Goal: Information Seeking & Learning: Learn about a topic

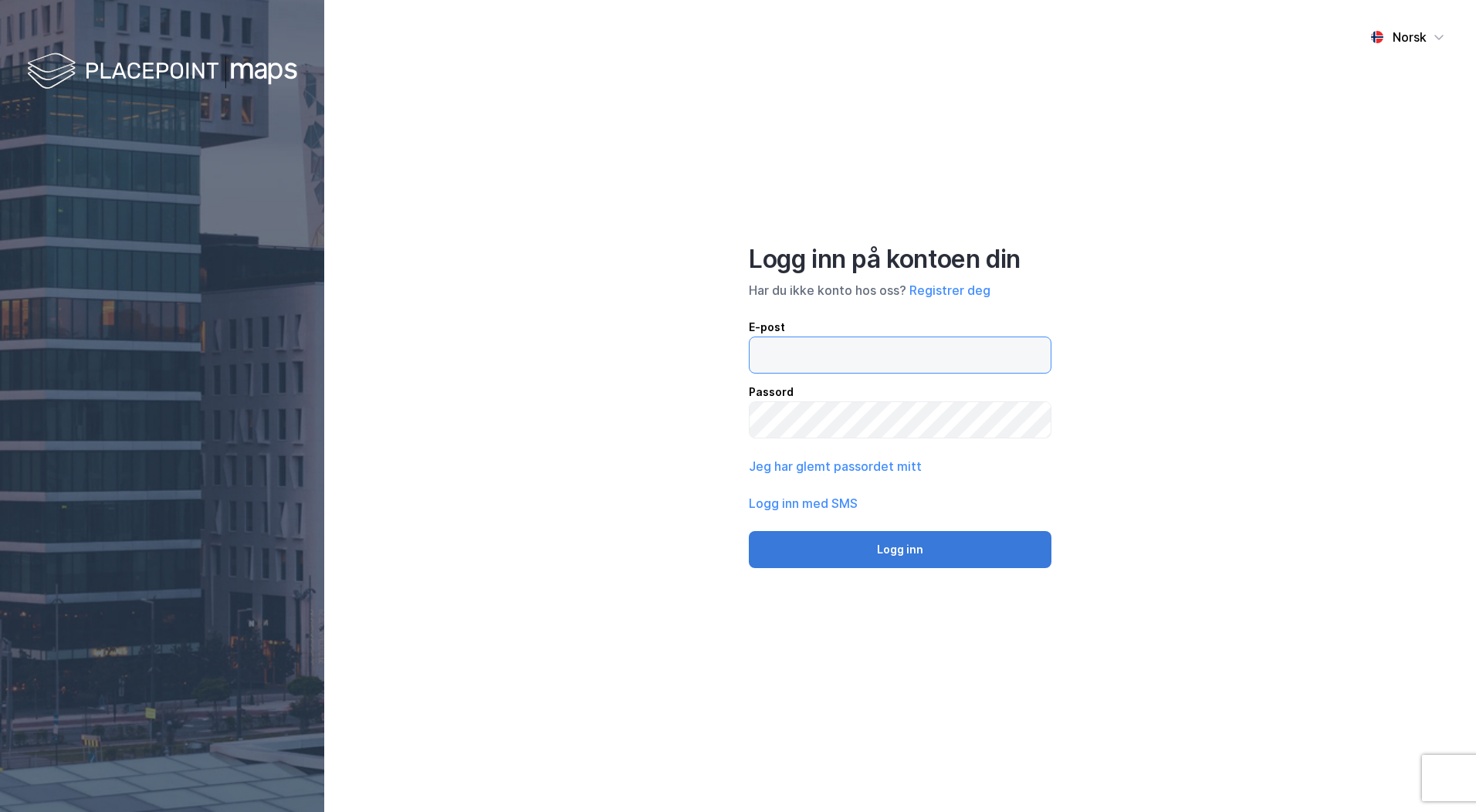
type input "[PERSON_NAME][EMAIL_ADDRESS][DOMAIN_NAME]"
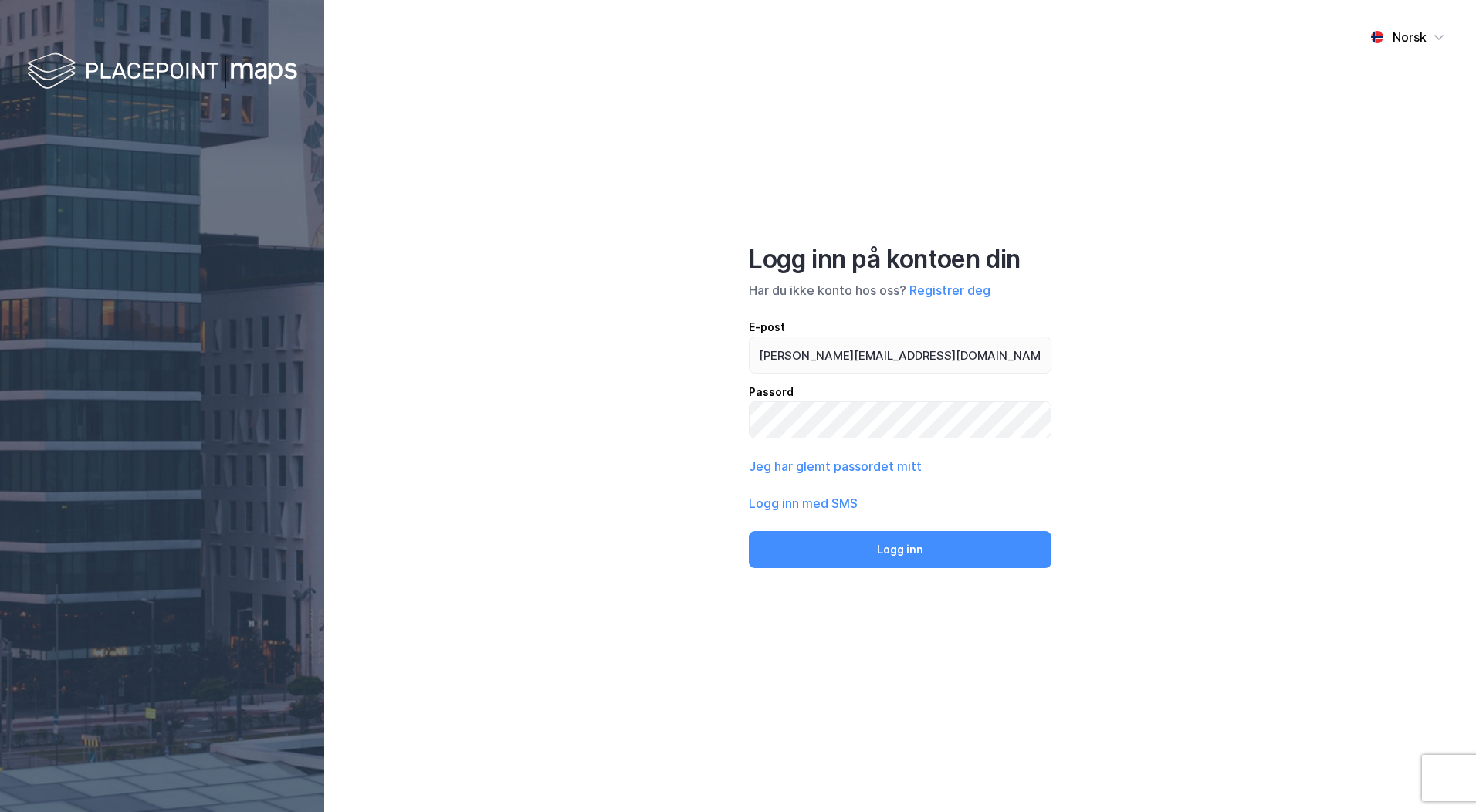
drag, startPoint x: 812, startPoint y: 556, endPoint x: 722, endPoint y: 445, distance: 142.9
click at [812, 556] on button "Logg inn" at bounding box center [899, 549] width 303 height 37
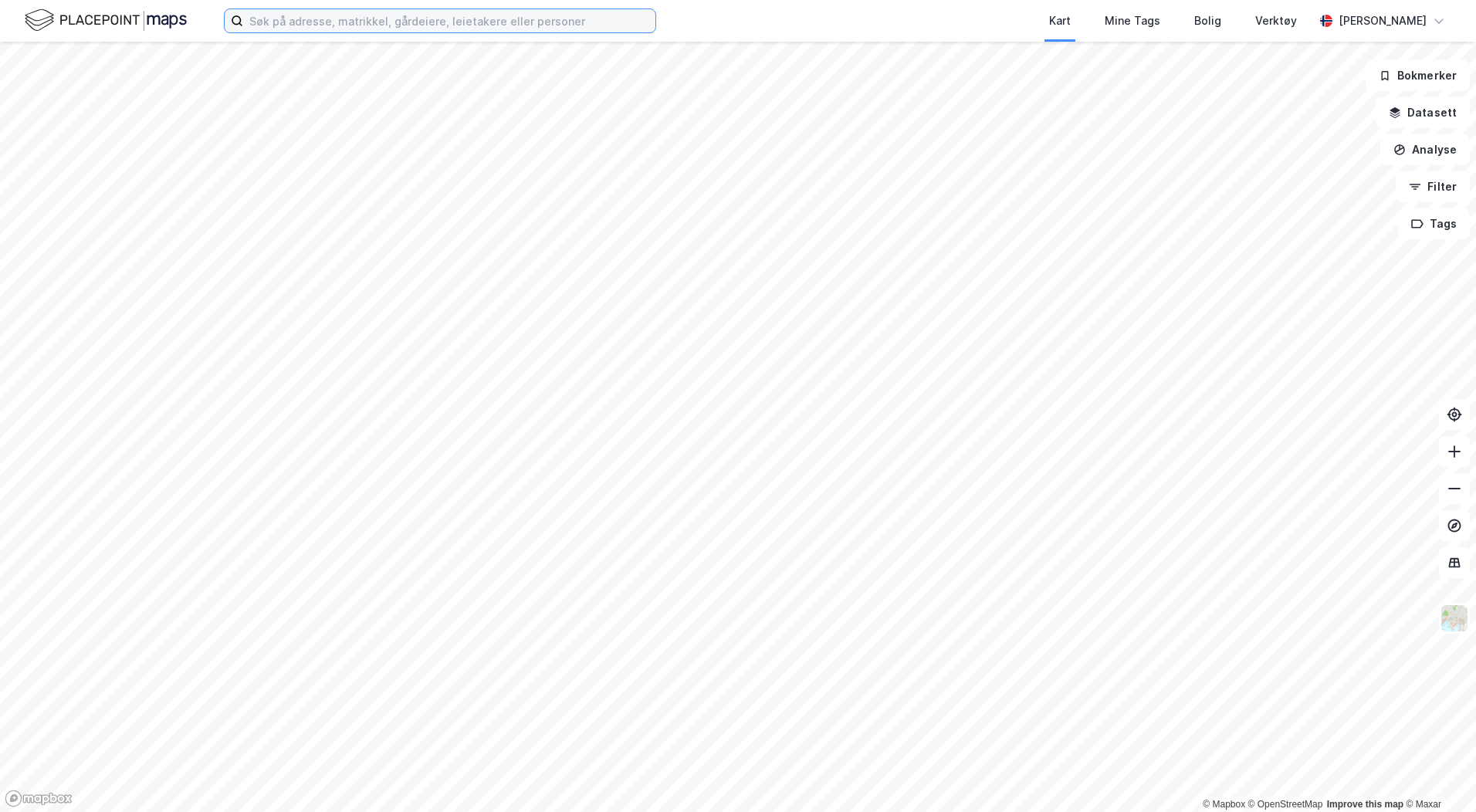
click at [301, 21] on input at bounding box center [449, 21] width 412 height 23
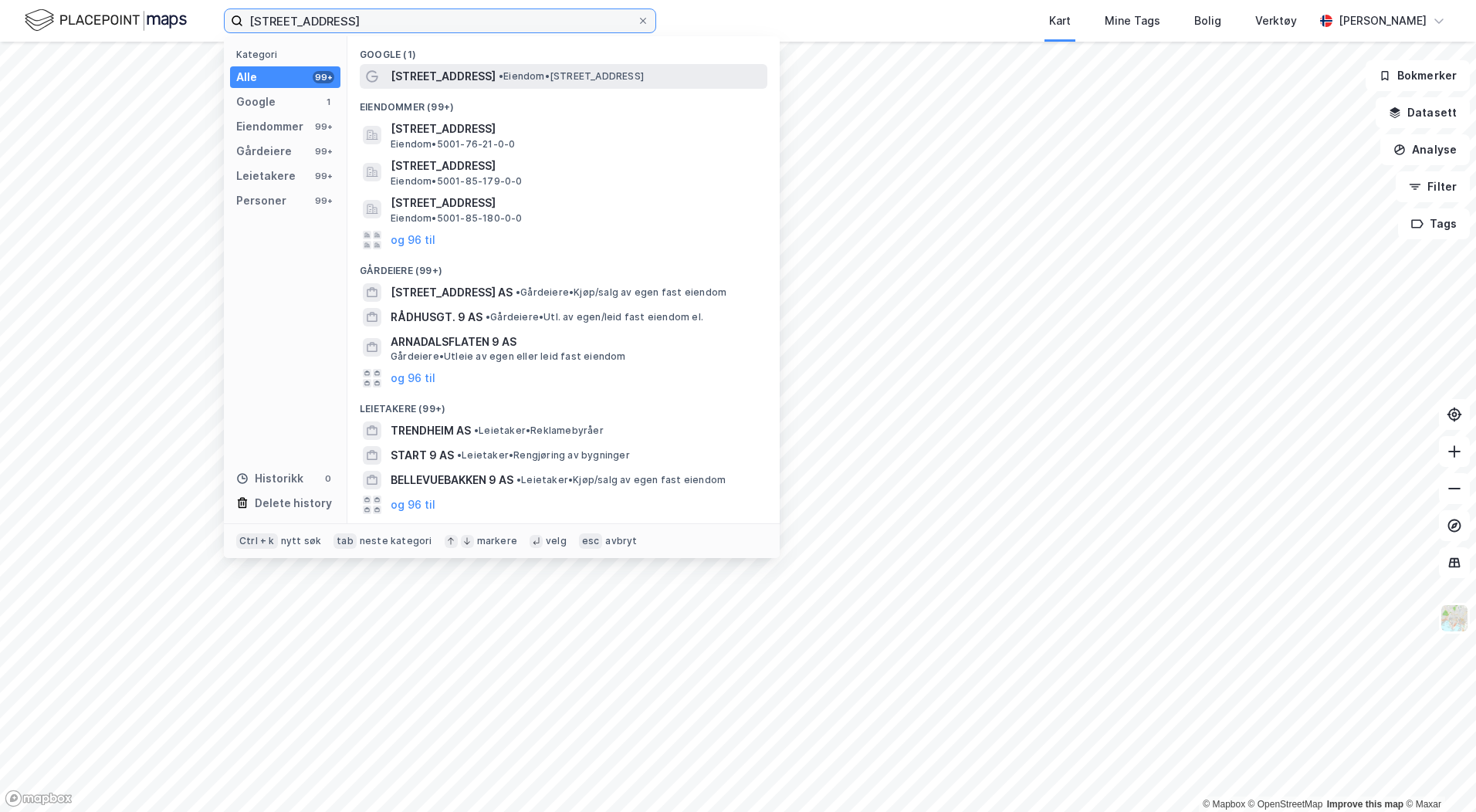
type input "[STREET_ADDRESS]"
click at [551, 76] on span "• Eiendom • [STREET_ADDRESS]" at bounding box center [571, 76] width 145 height 12
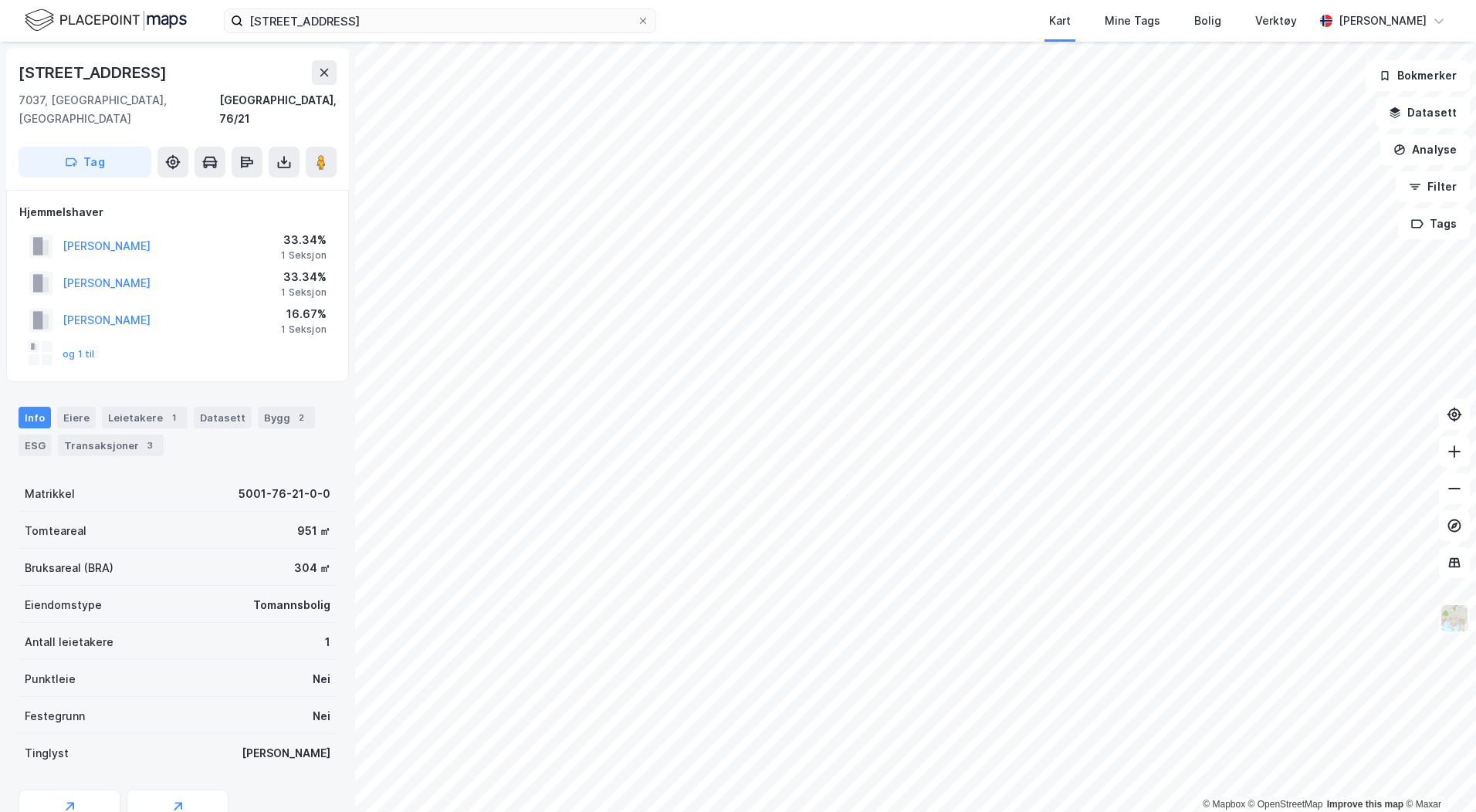
click at [1462, 617] on img at bounding box center [1454, 618] width 29 height 29
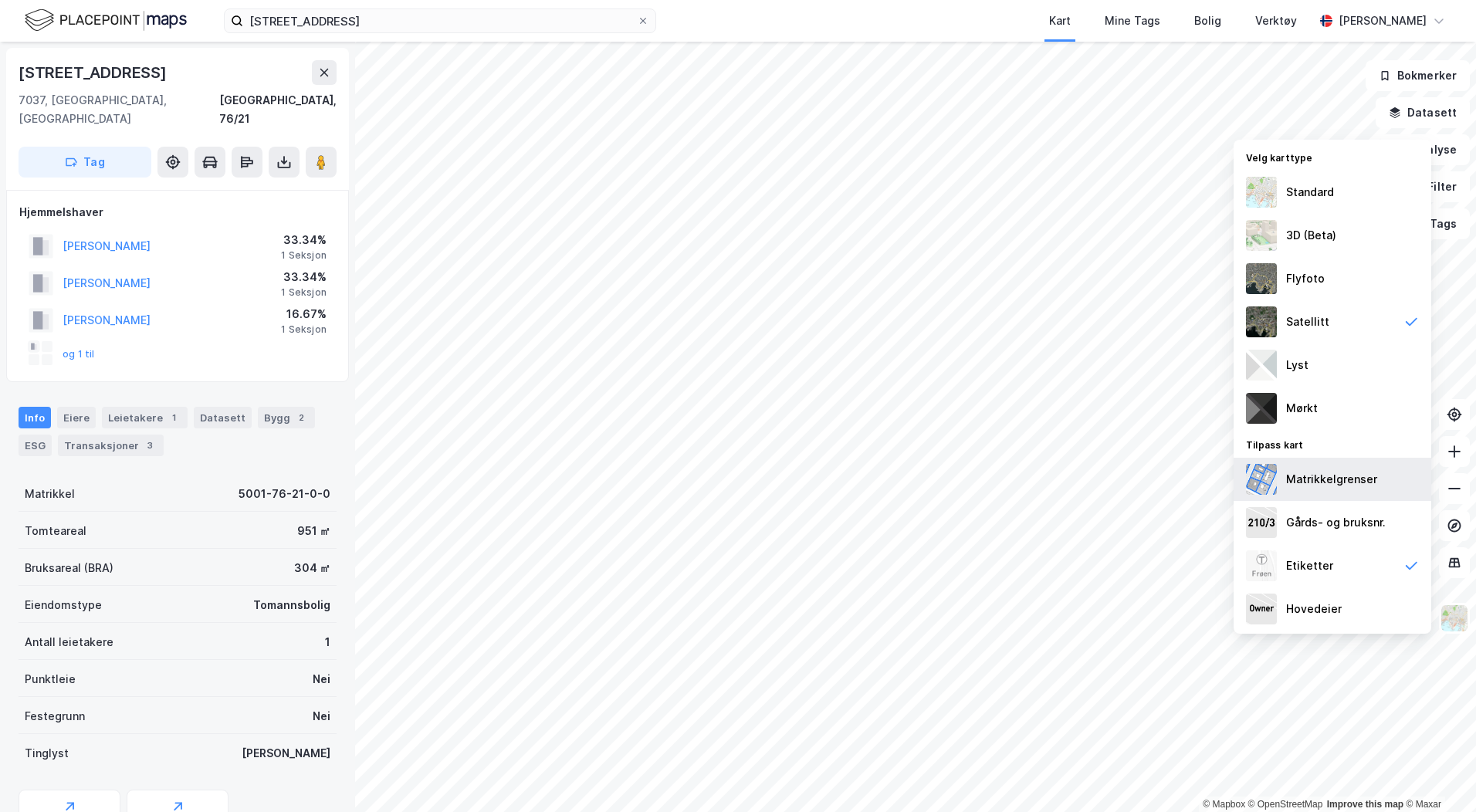
click at [1351, 479] on div "Matrikkelgrenser" at bounding box center [1332, 480] width 91 height 19
click at [1351, 515] on div "Gårds- og bruksnr." at bounding box center [1335, 522] width 100 height 19
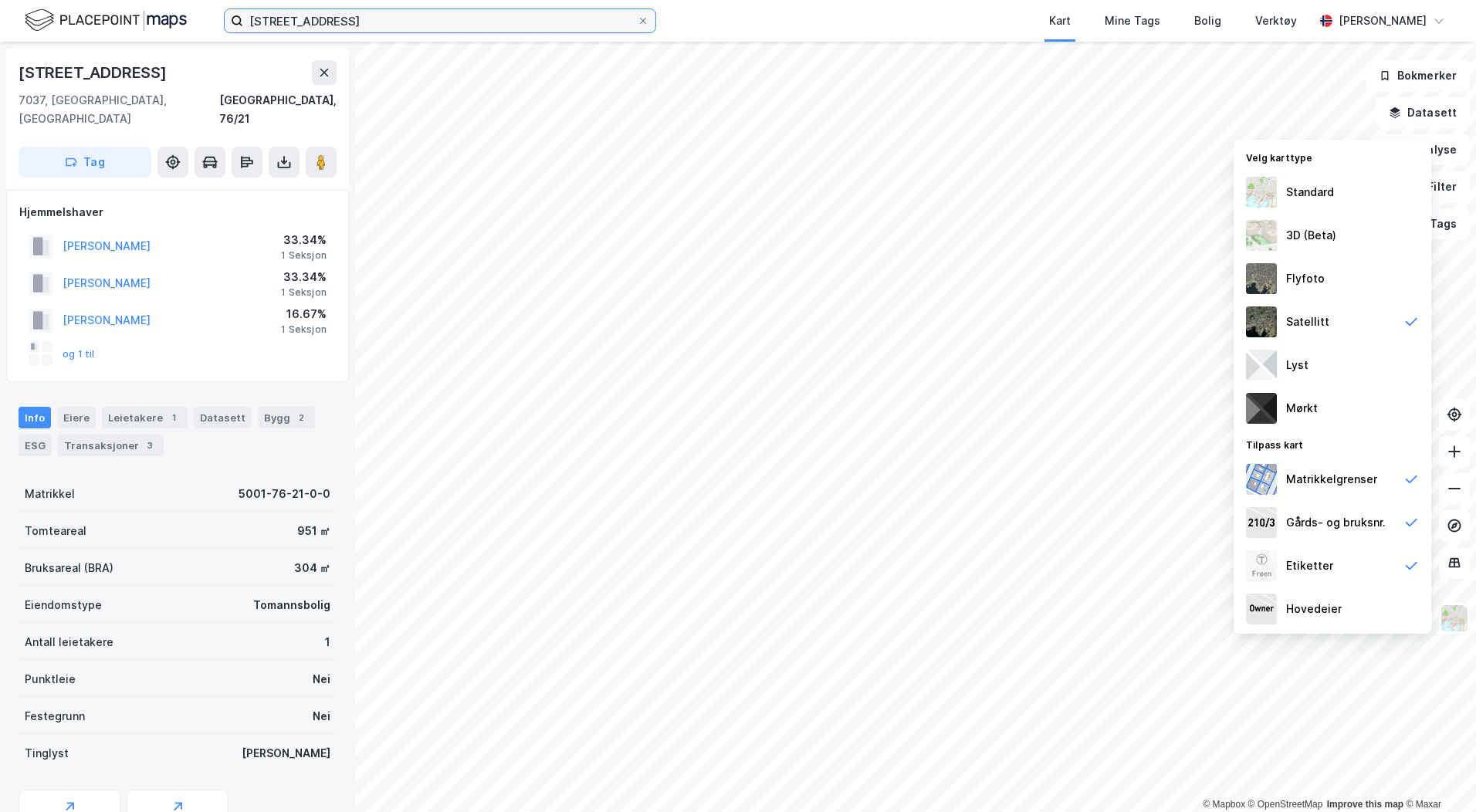
click at [353, 28] on input "[STREET_ADDRESS]" at bounding box center [440, 21] width 394 height 23
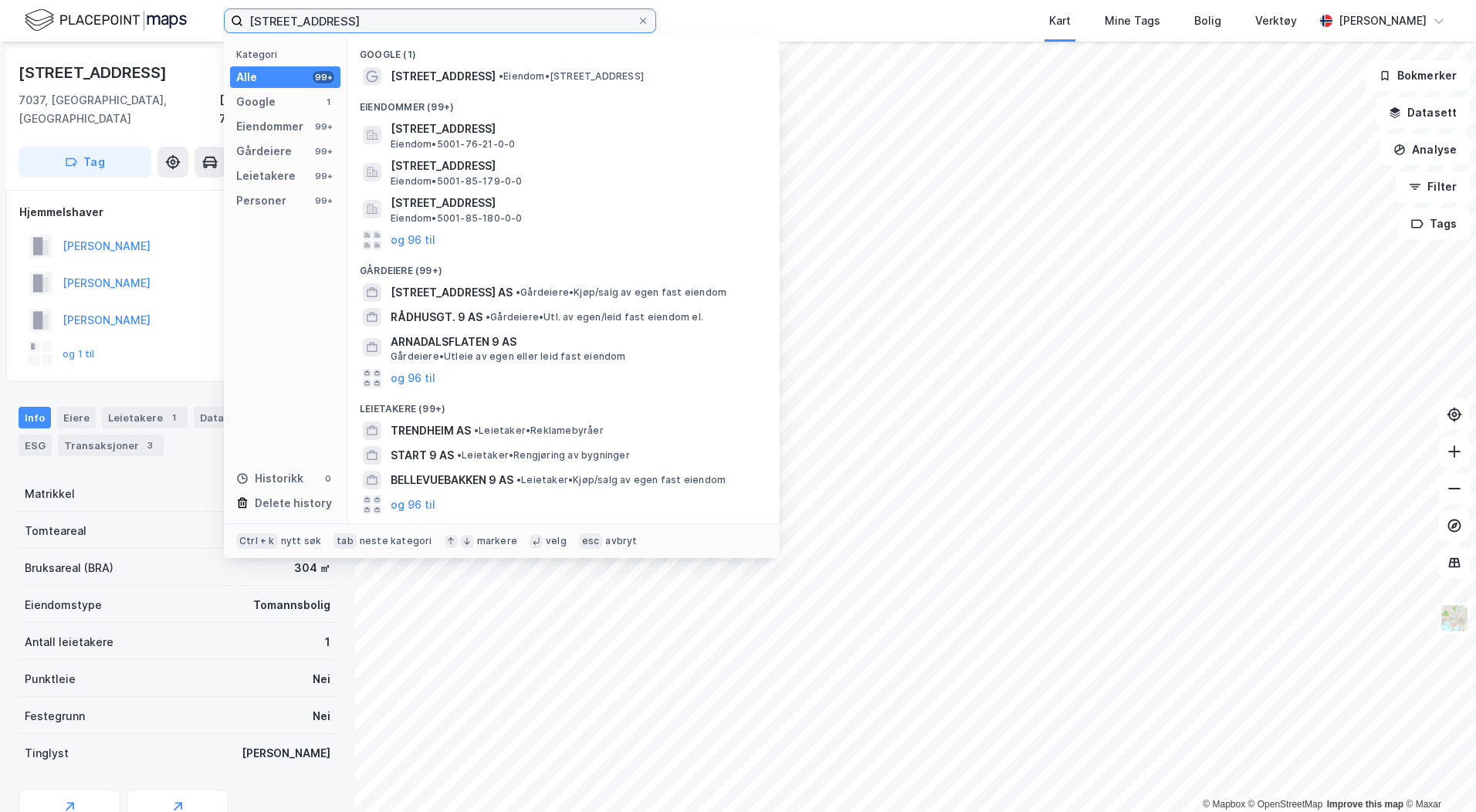
click at [353, 28] on input "[STREET_ADDRESS]" at bounding box center [440, 21] width 394 height 23
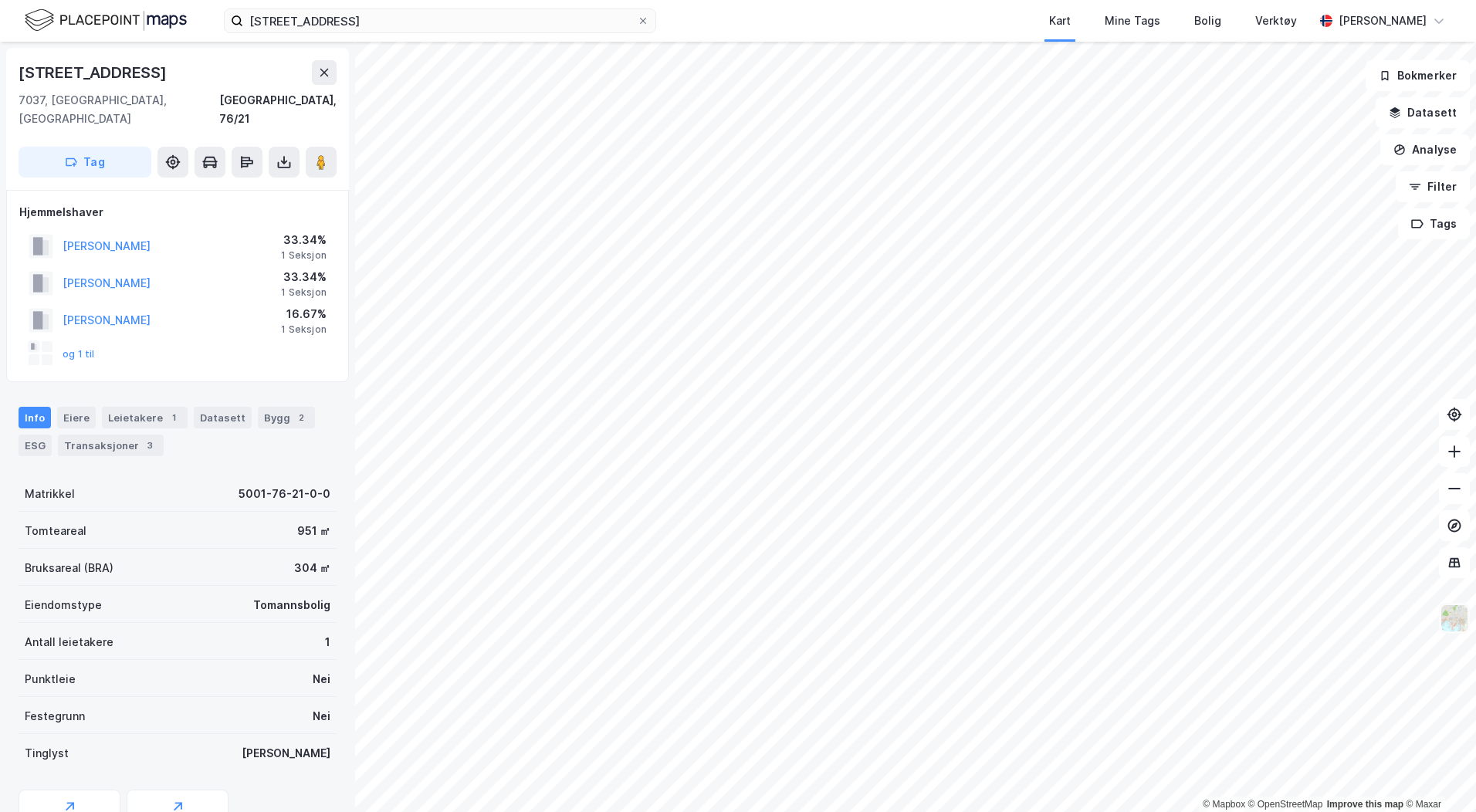
click at [1452, 616] on img at bounding box center [1454, 618] width 29 height 29
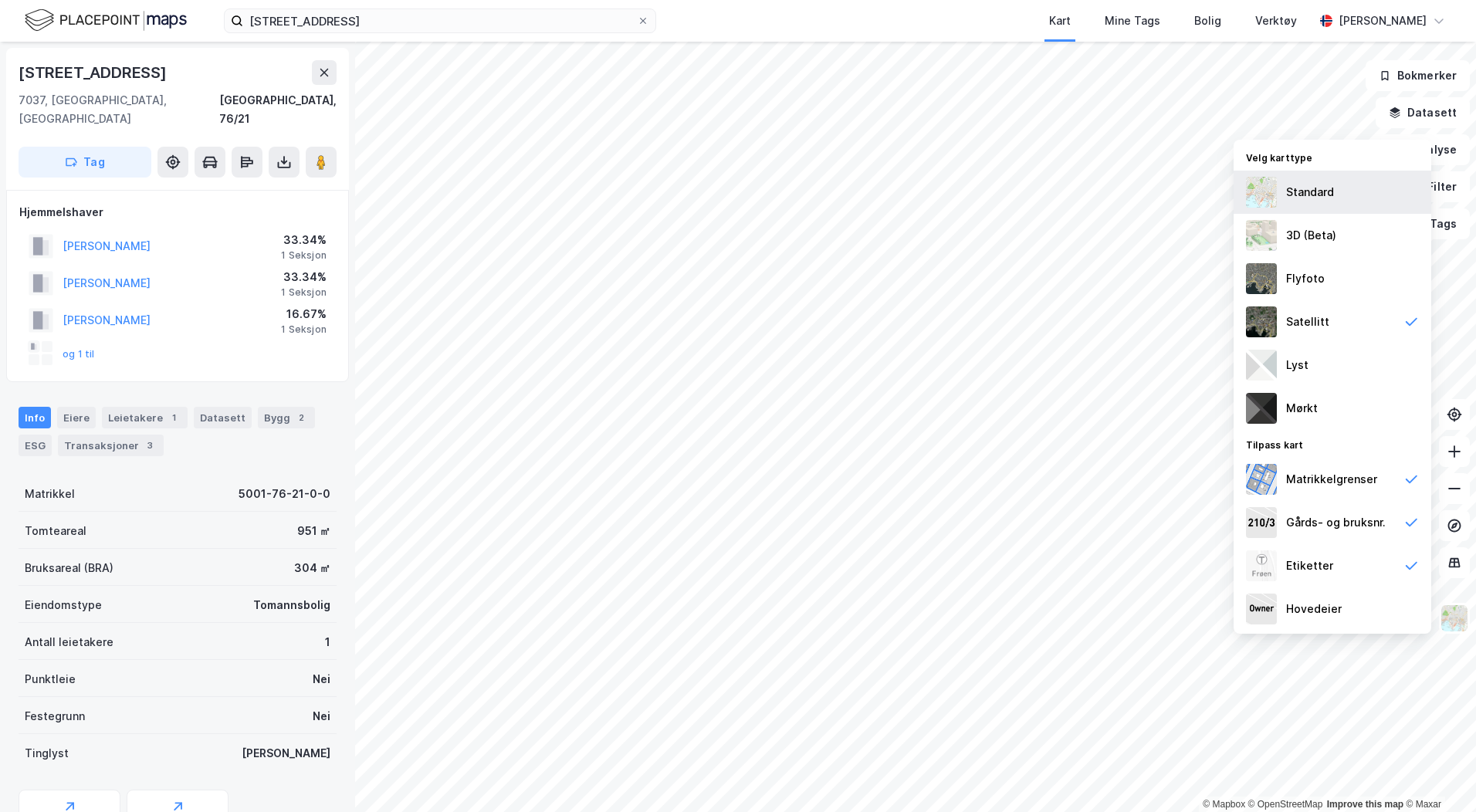
click at [1308, 200] on div "Standard" at bounding box center [1310, 193] width 47 height 19
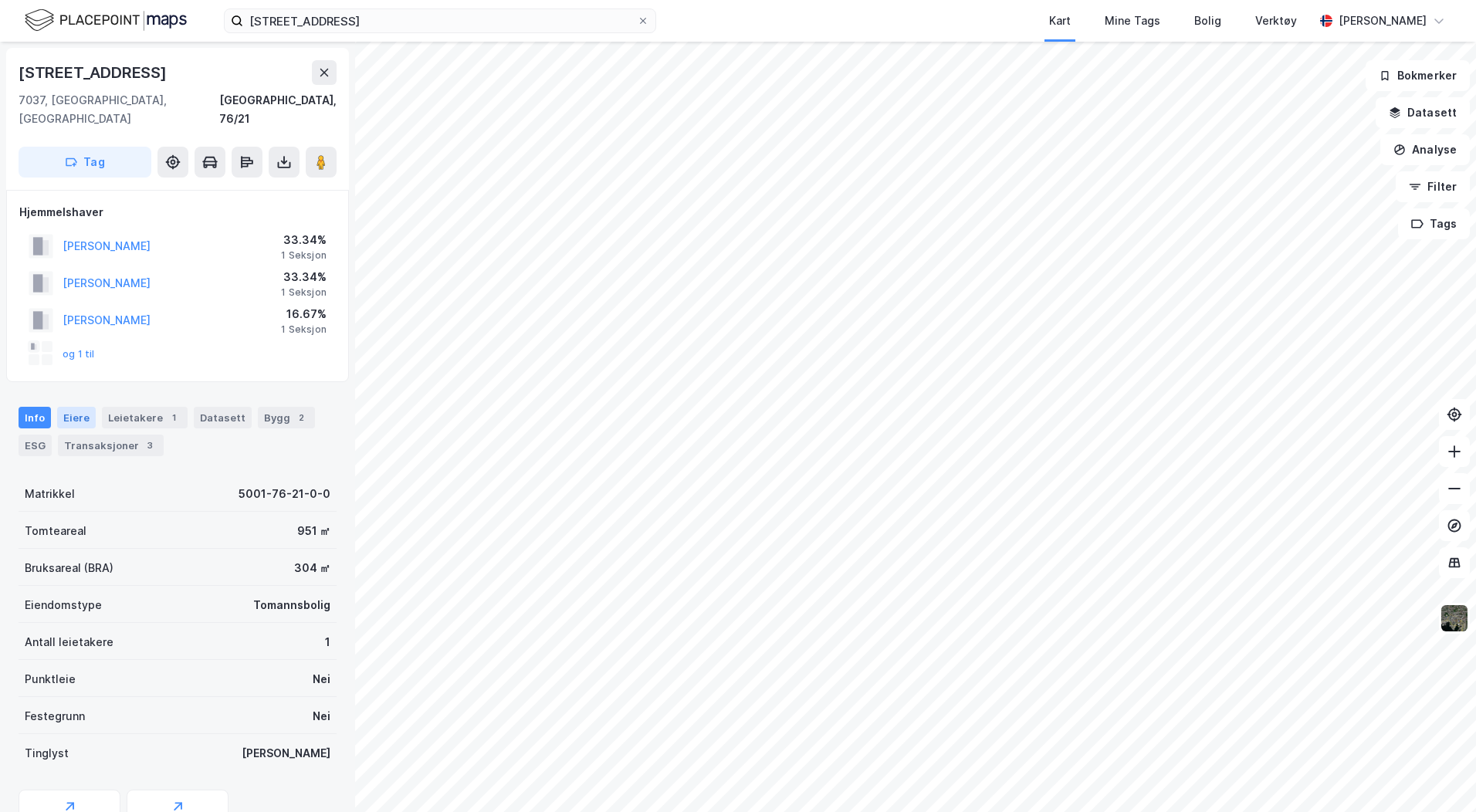
click at [84, 406] on div "Eiere" at bounding box center [76, 417] width 39 height 22
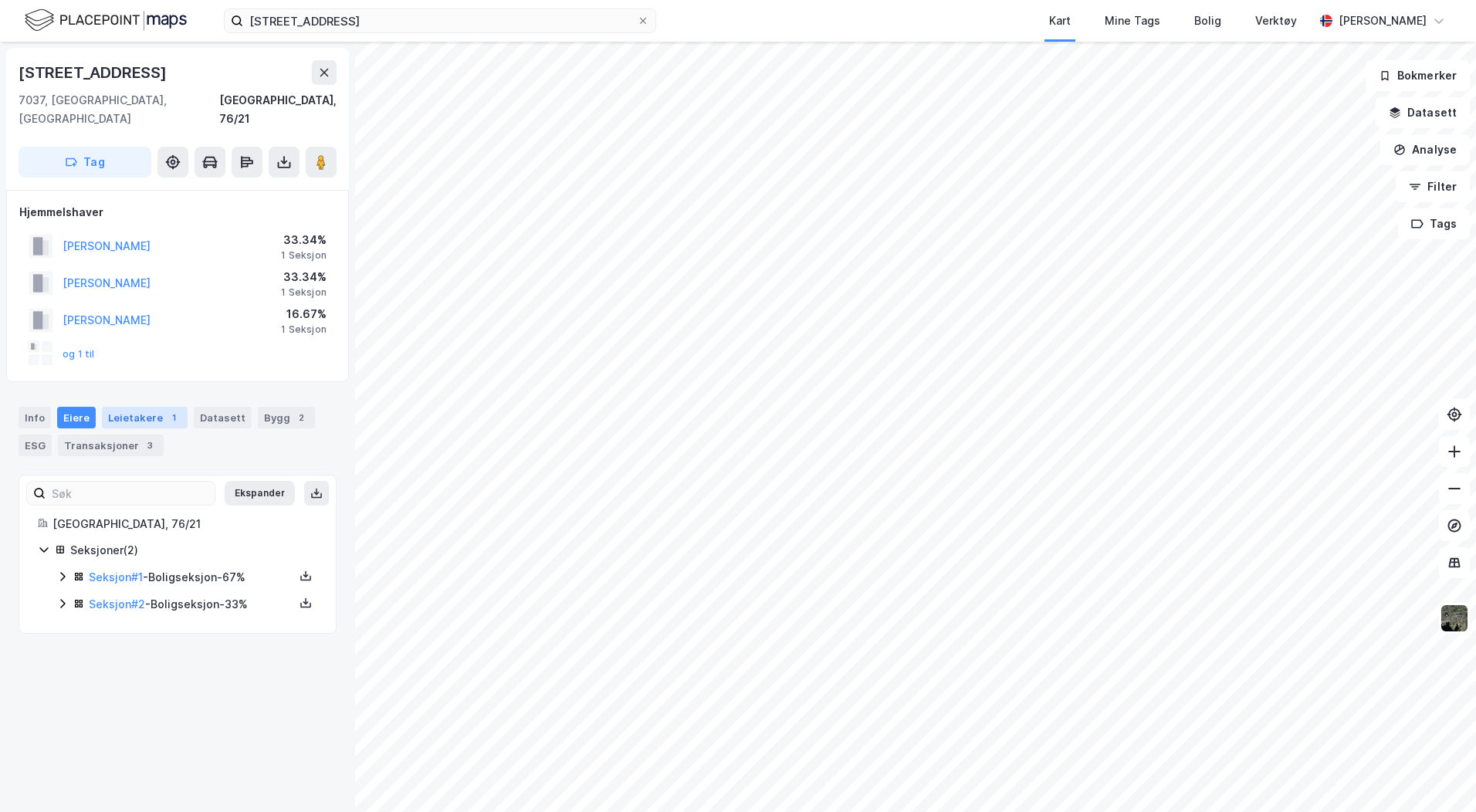
click at [134, 406] on div "Leietakere 1" at bounding box center [144, 417] width 85 height 22
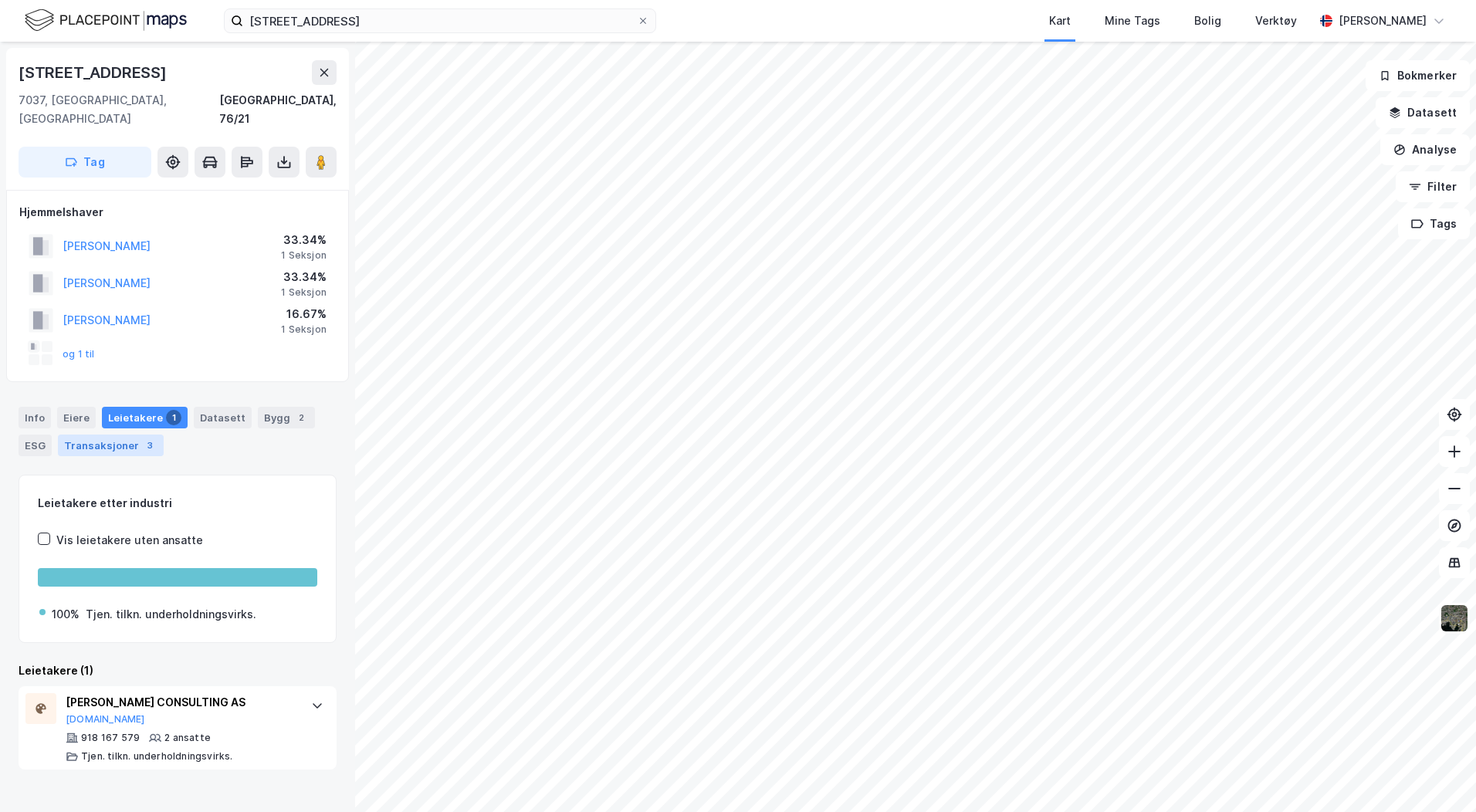
click at [114, 435] on div "Transaksjoner 3" at bounding box center [110, 445] width 105 height 22
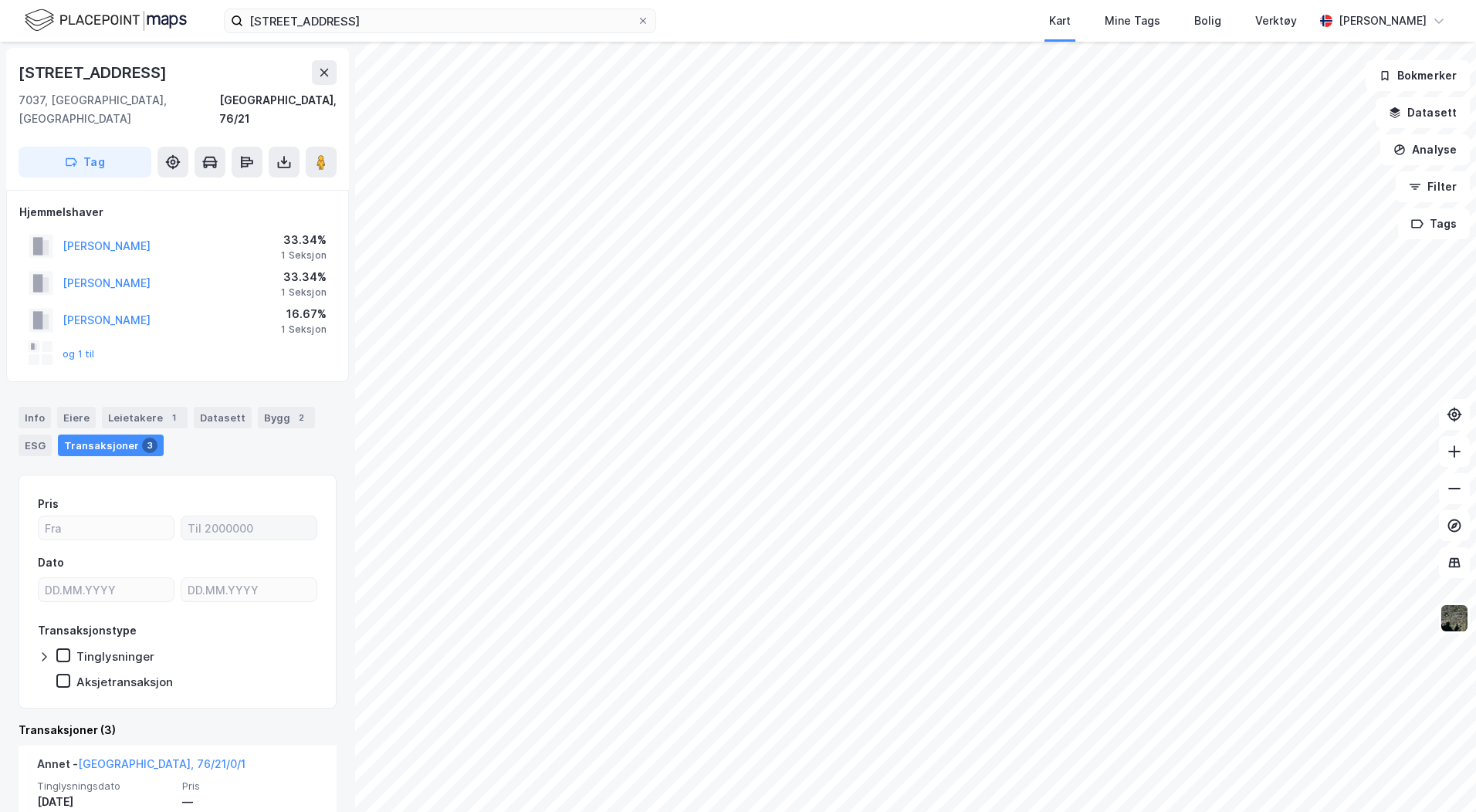
scroll to position [232, 0]
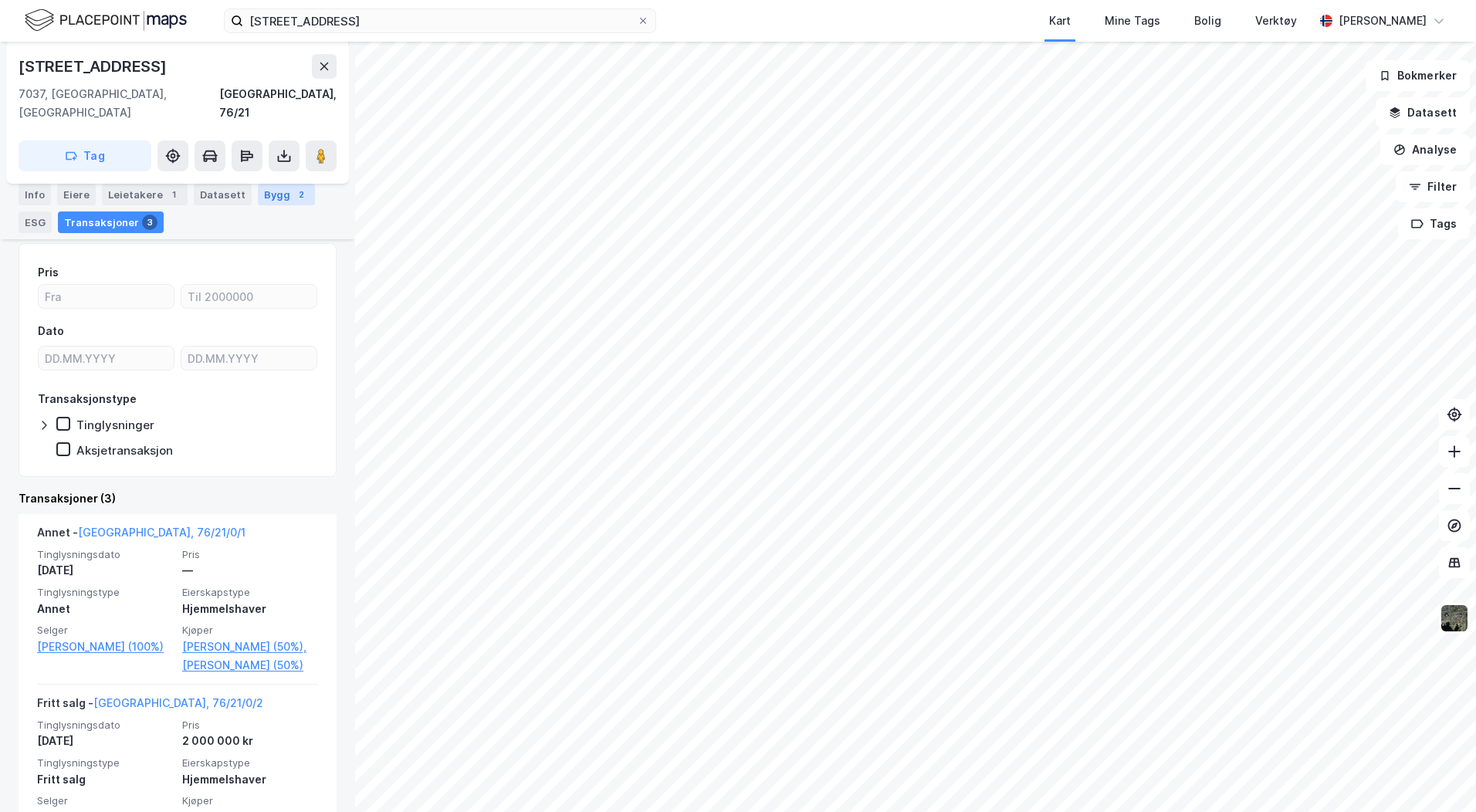
click at [257, 194] on div "Bygg 2" at bounding box center [286, 194] width 57 height 22
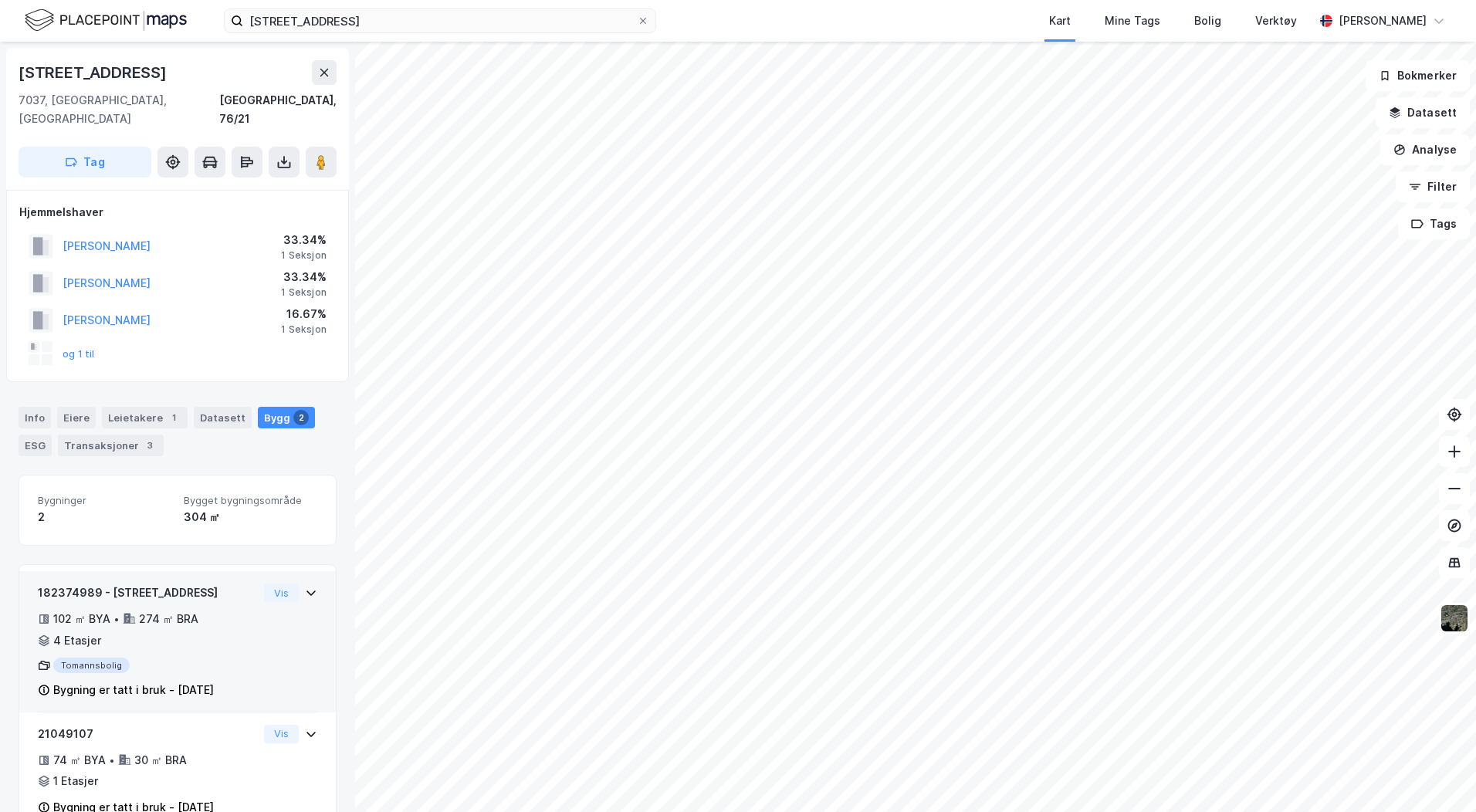
scroll to position [24, 0]
